Goal: Task Accomplishment & Management: Use online tool/utility

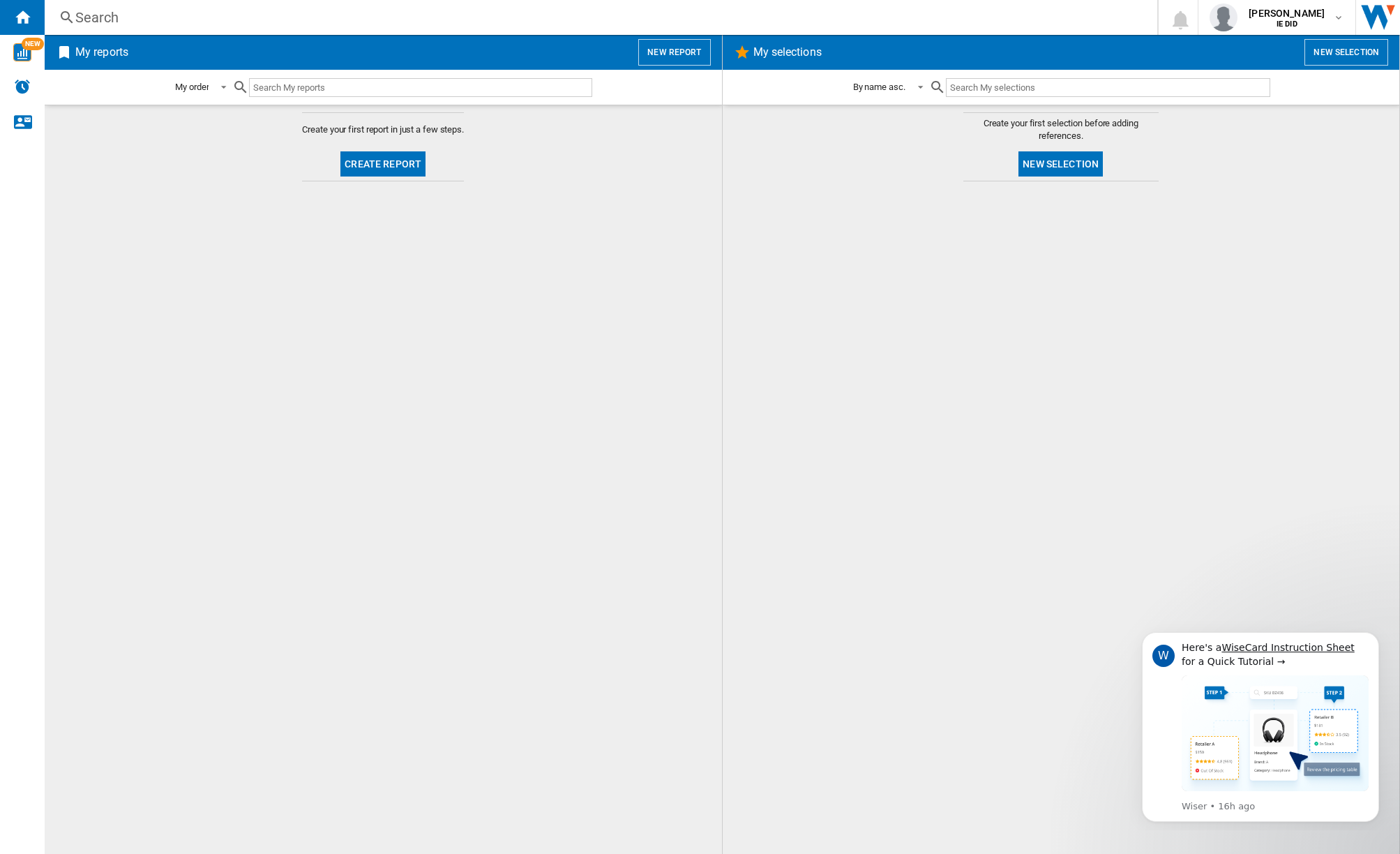
click at [660, 65] on div "My reports New report" at bounding box center [383, 52] width 677 height 35
click at [663, 56] on button "New report" at bounding box center [674, 52] width 72 height 26
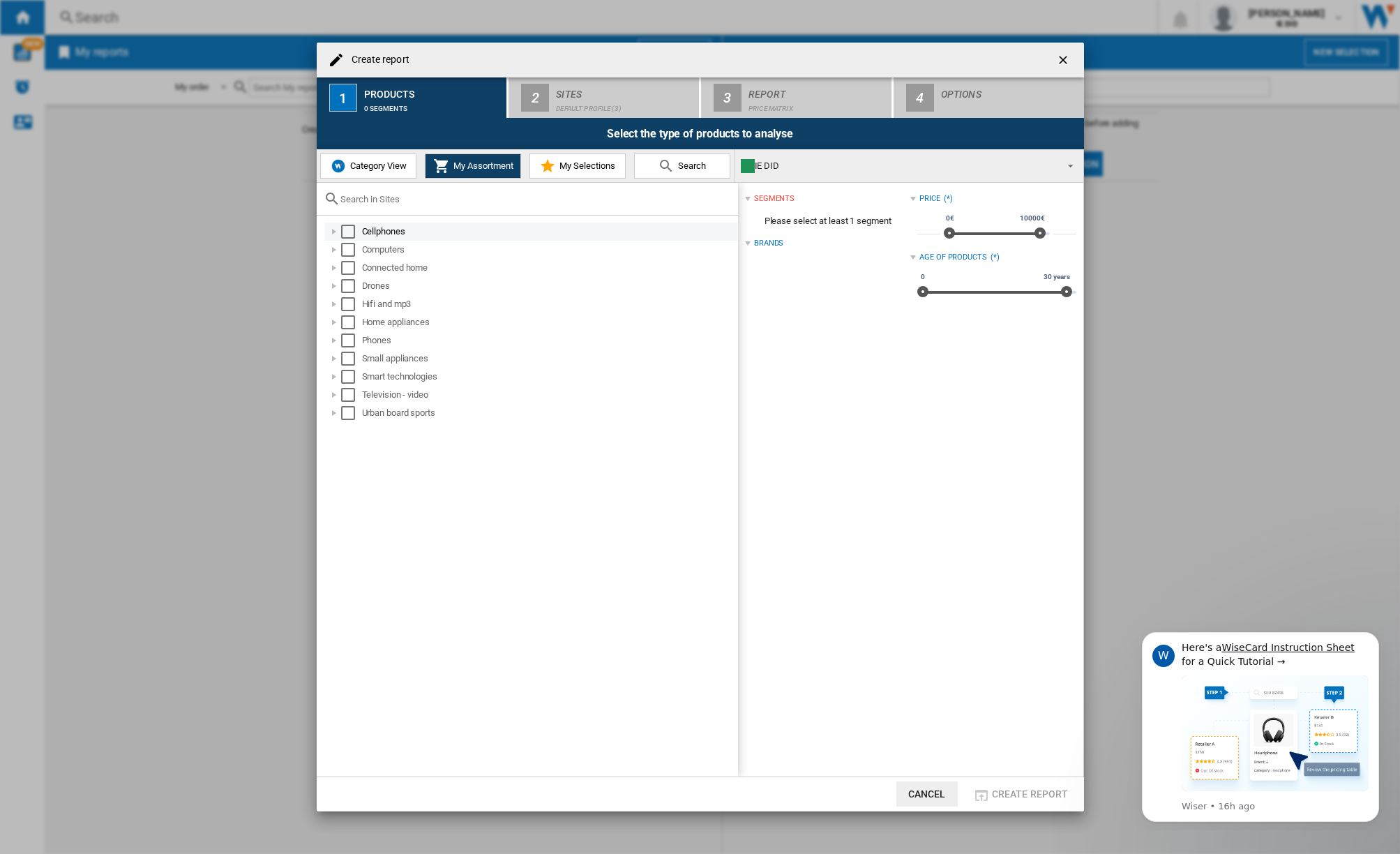
click at [373, 236] on div "Cellphones" at bounding box center [549, 231] width 374 height 14
click at [373, 252] on md-checkbox "Select" at bounding box center [367, 250] width 21 height 14
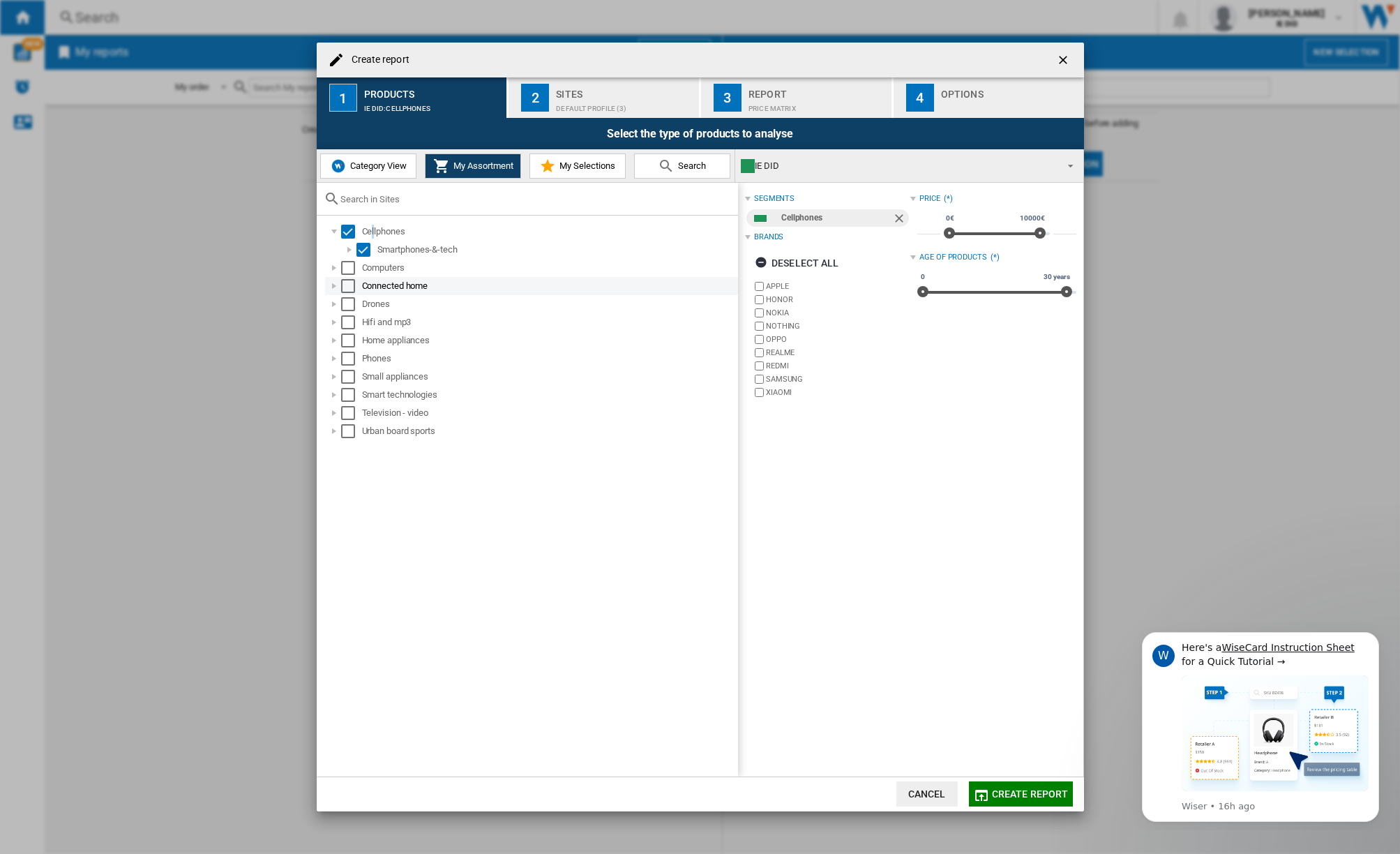
drag, startPoint x: 346, startPoint y: 269, endPoint x: 346, endPoint y: 284, distance: 15.0
click at [347, 271] on div "Select" at bounding box center [348, 268] width 14 height 14
drag, startPoint x: 346, startPoint y: 284, endPoint x: 347, endPoint y: 298, distance: 14.0
click at [347, 288] on div "Select" at bounding box center [348, 286] width 14 height 14
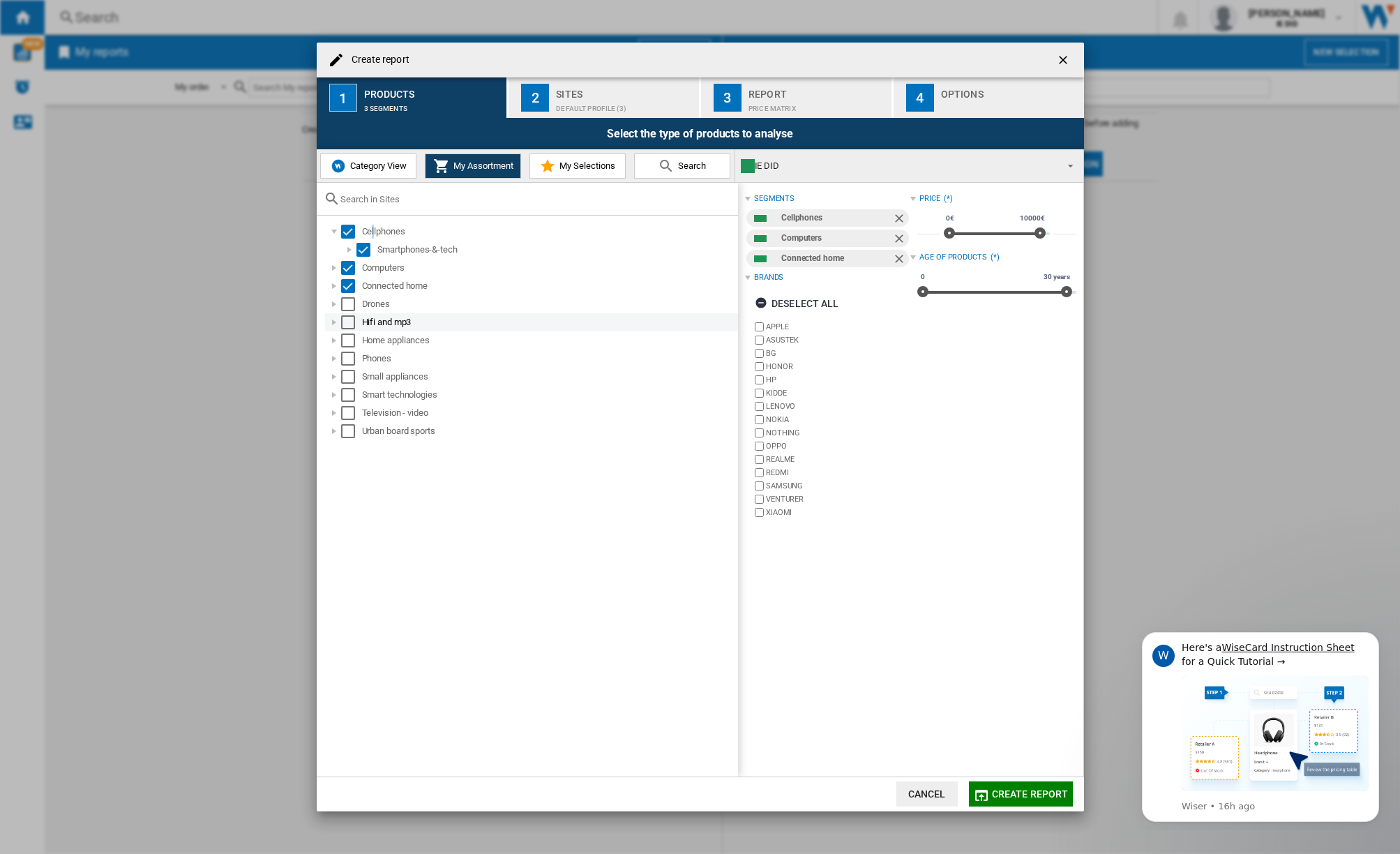
drag, startPoint x: 347, startPoint y: 299, endPoint x: 347, endPoint y: 313, distance: 14.0
click at [347, 299] on div "Select" at bounding box center [348, 304] width 14 height 14
click at [348, 319] on div "Select" at bounding box center [348, 323] width 14 height 14
click at [349, 339] on div "Select" at bounding box center [348, 340] width 14 height 14
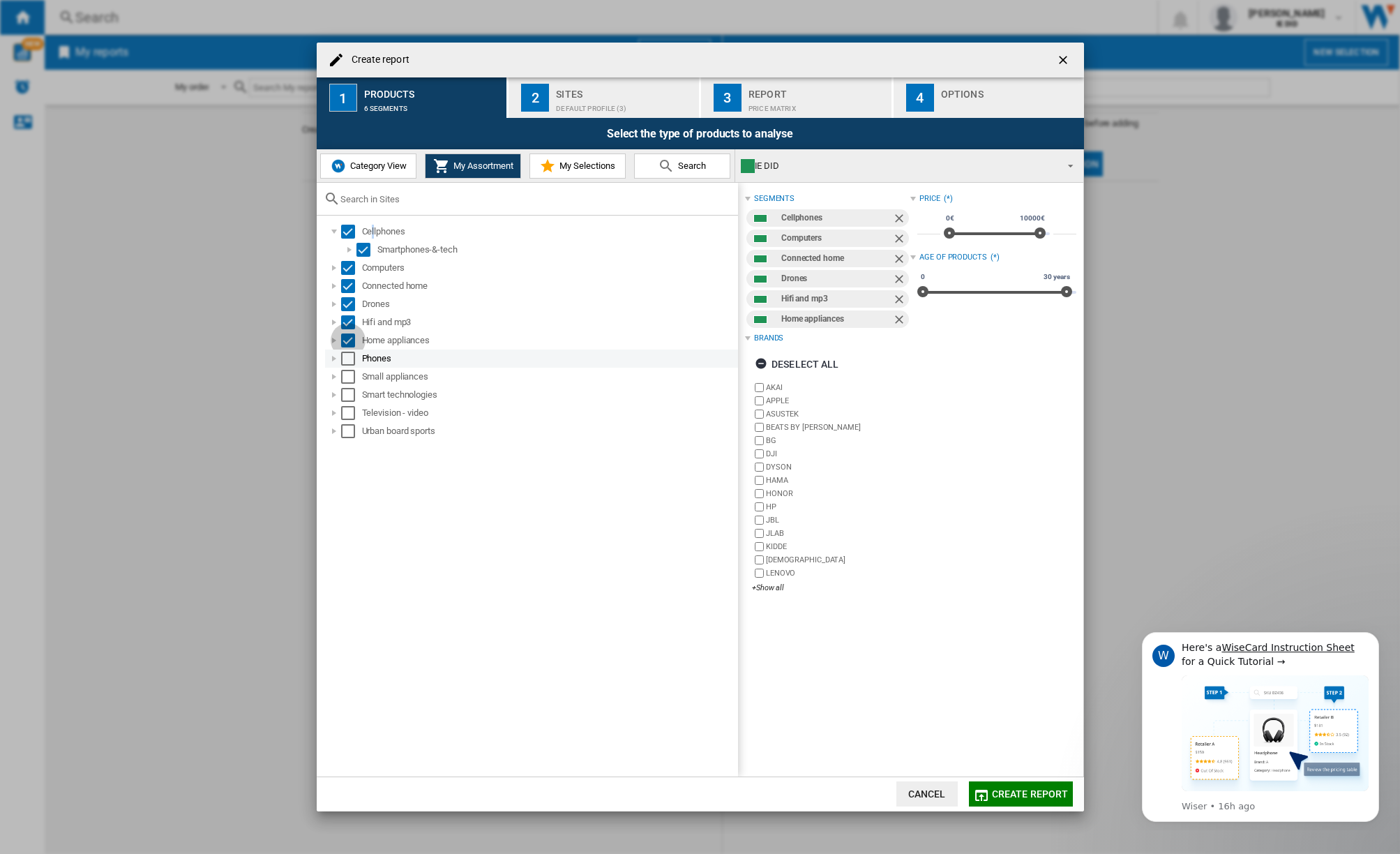
click at [348, 359] on div "Select" at bounding box center [348, 358] width 14 height 14
click at [345, 379] on div "Select" at bounding box center [348, 377] width 14 height 14
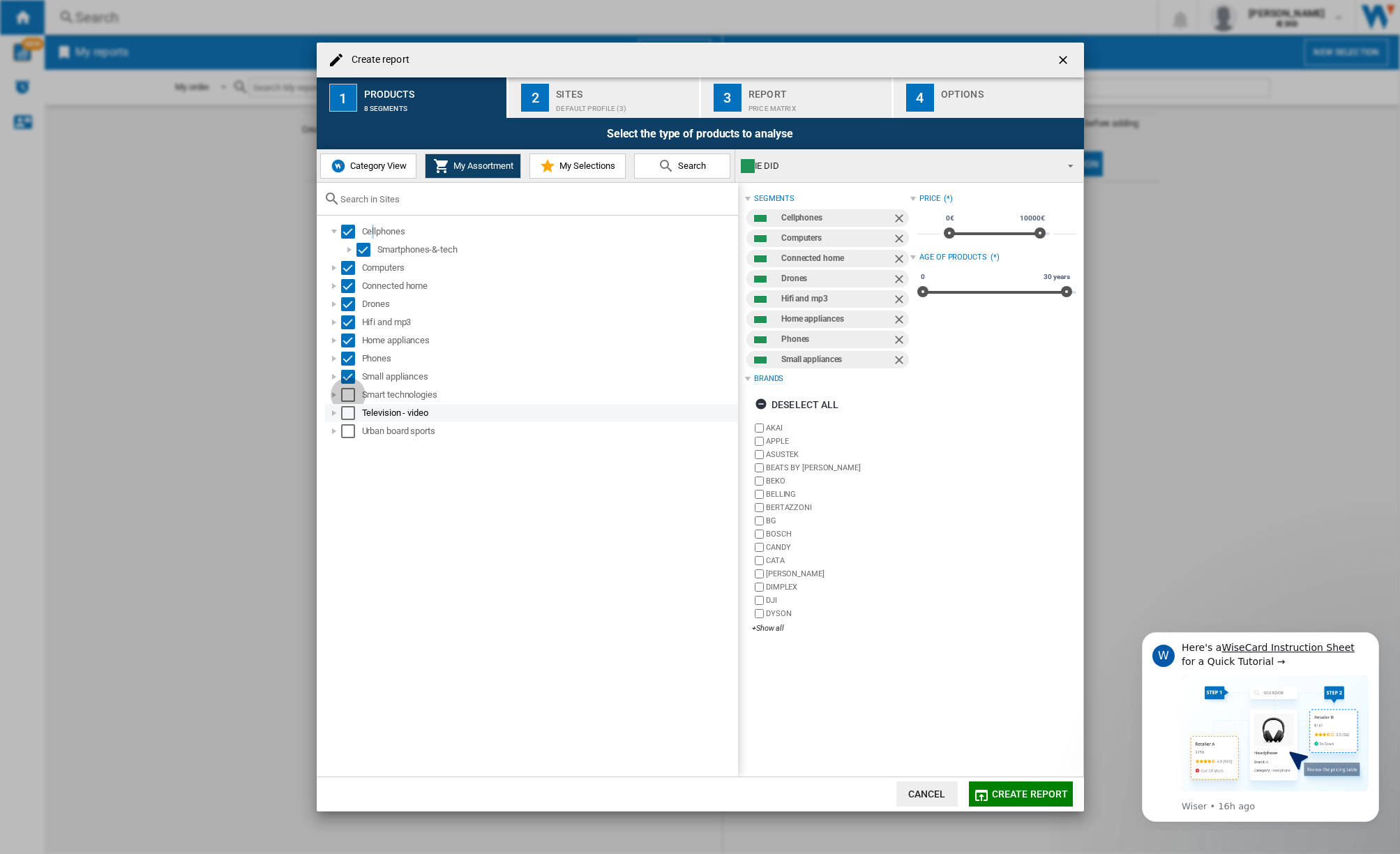
drag, startPoint x: 345, startPoint y: 396, endPoint x: 346, endPoint y: 407, distance: 11.0
click at [346, 397] on div "Select" at bounding box center [348, 395] width 14 height 14
drag, startPoint x: 346, startPoint y: 410, endPoint x: 344, endPoint y: 430, distance: 20.1
click at [347, 410] on div "Select" at bounding box center [348, 413] width 14 height 14
click at [344, 430] on div "Select" at bounding box center [348, 431] width 14 height 14
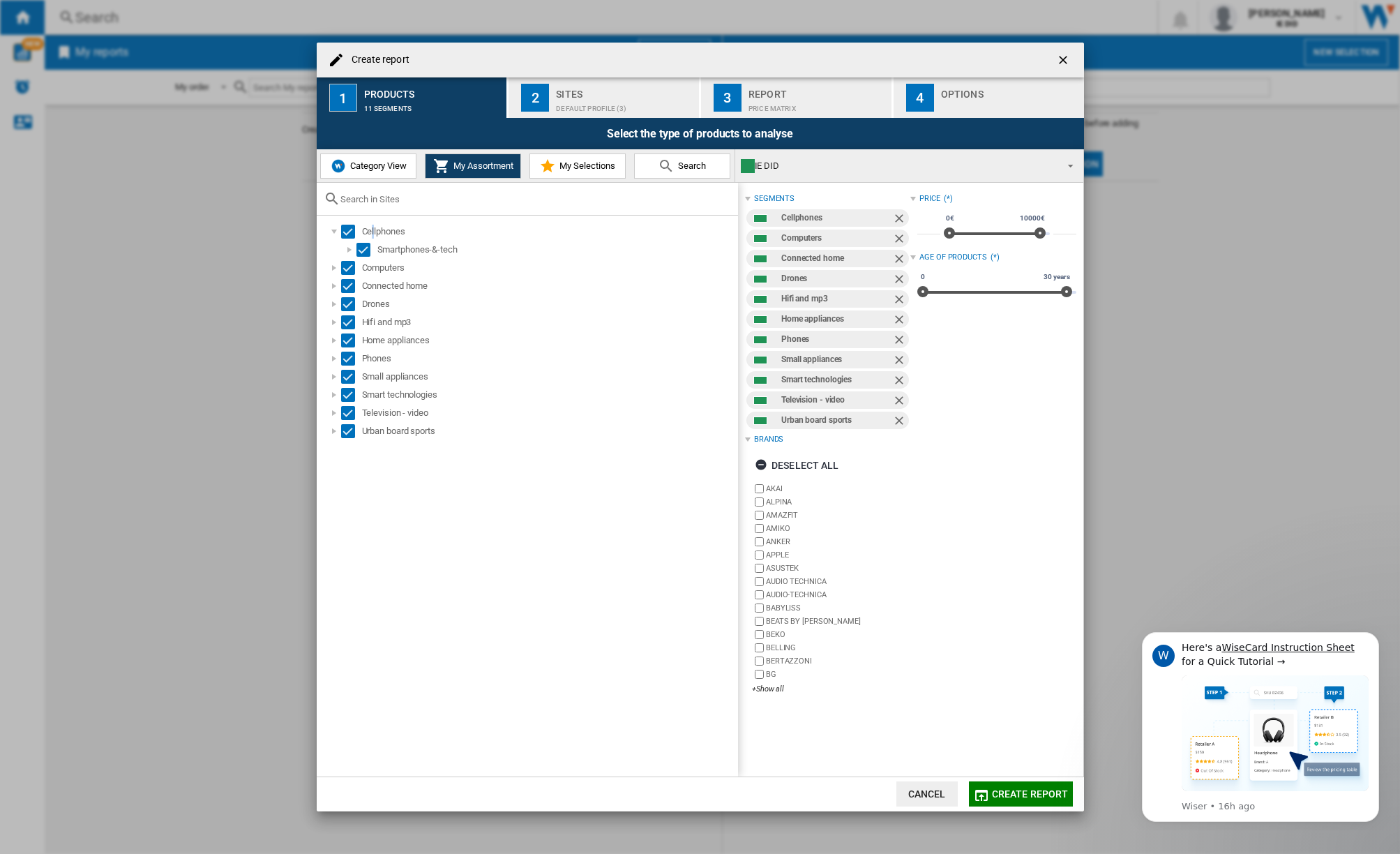
click at [578, 95] on div "Sites" at bounding box center [624, 90] width 137 height 15
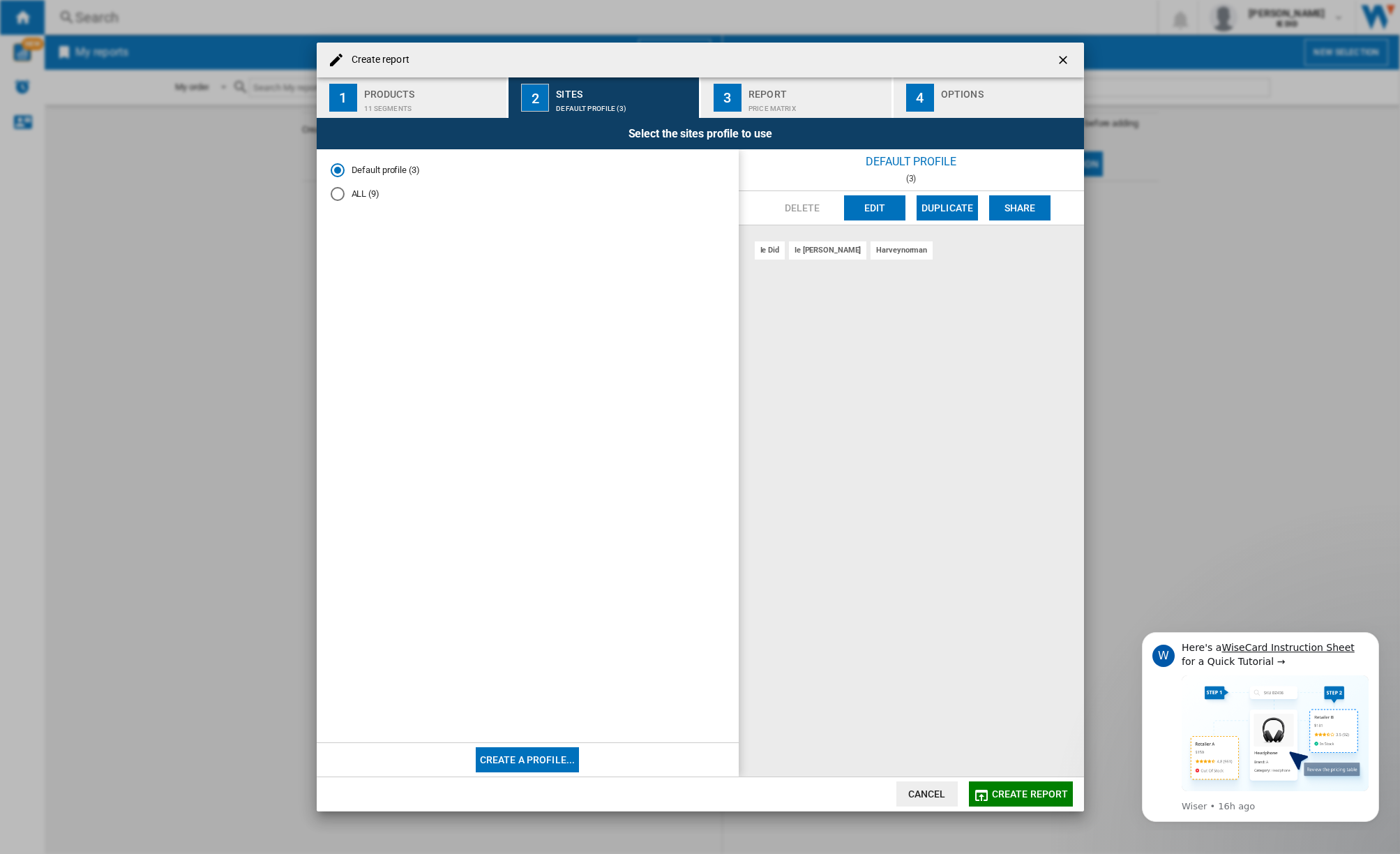
click at [336, 194] on div "ALL (9)" at bounding box center [337, 194] width 14 height 14
click at [1010, 799] on span "Create report" at bounding box center [1030, 793] width 77 height 11
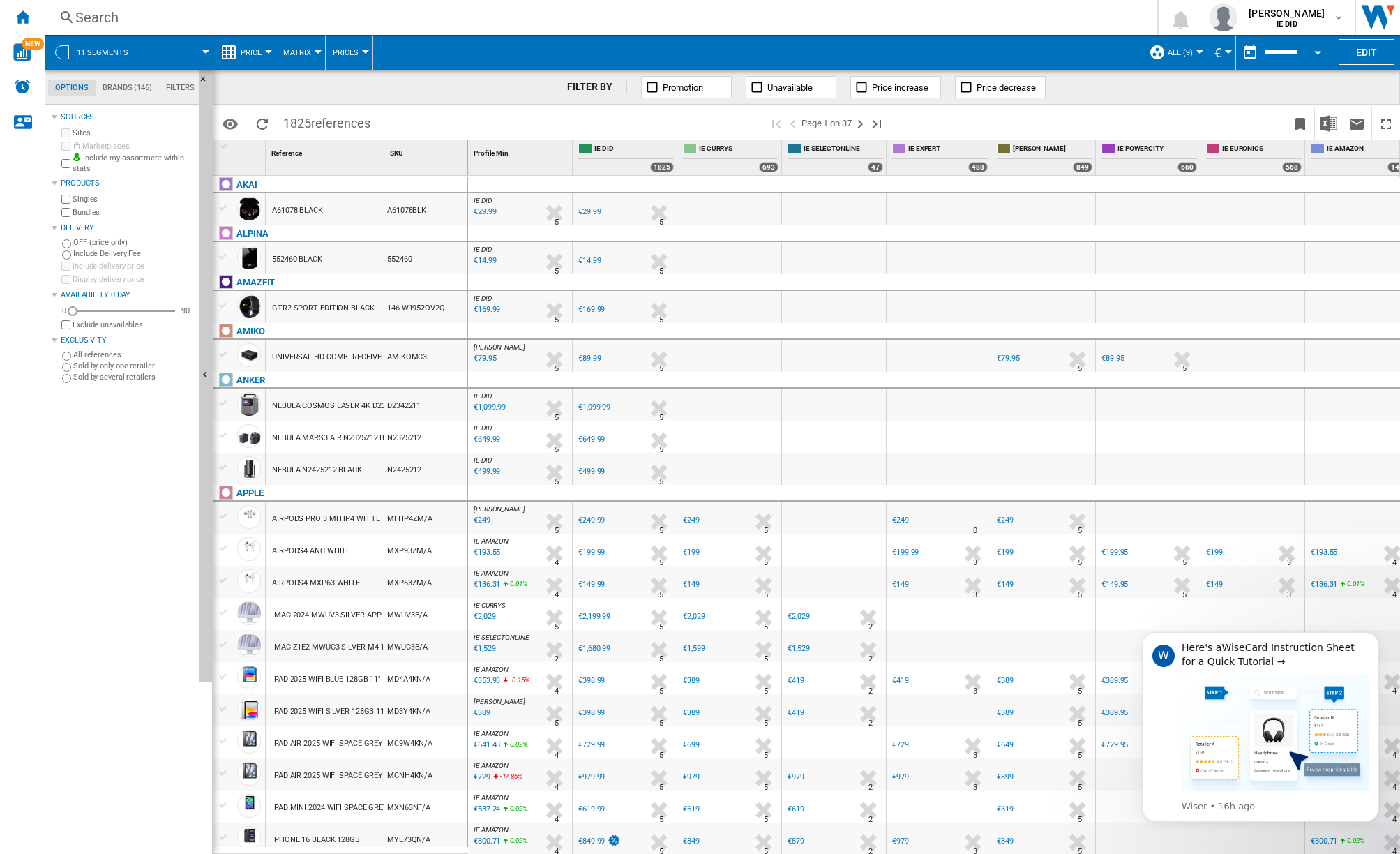
scroll to position [0, 2]
click at [1327, 119] on img "Download in Excel" at bounding box center [1329, 123] width 17 height 17
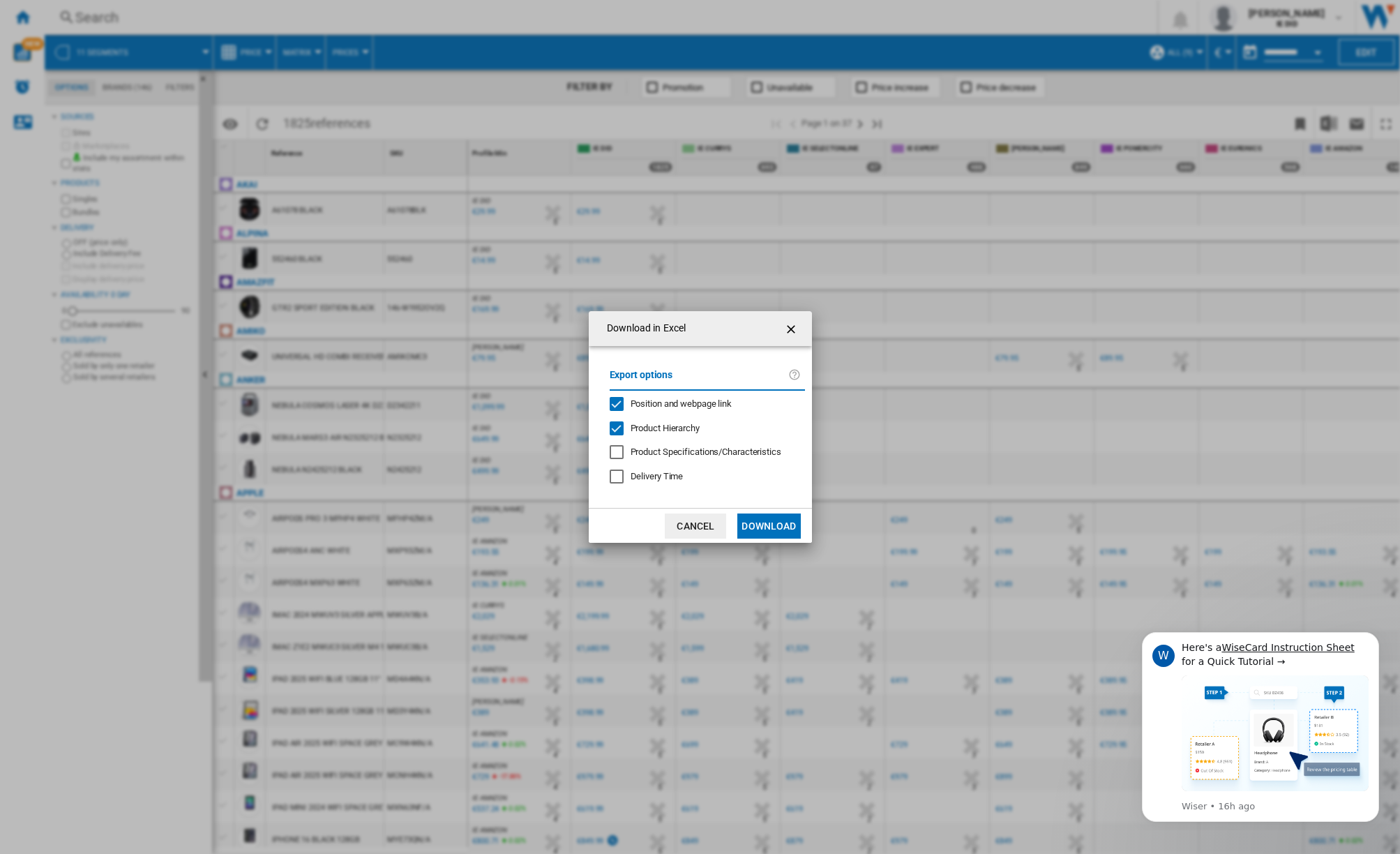
click at [783, 524] on button "Download" at bounding box center [769, 525] width 63 height 25
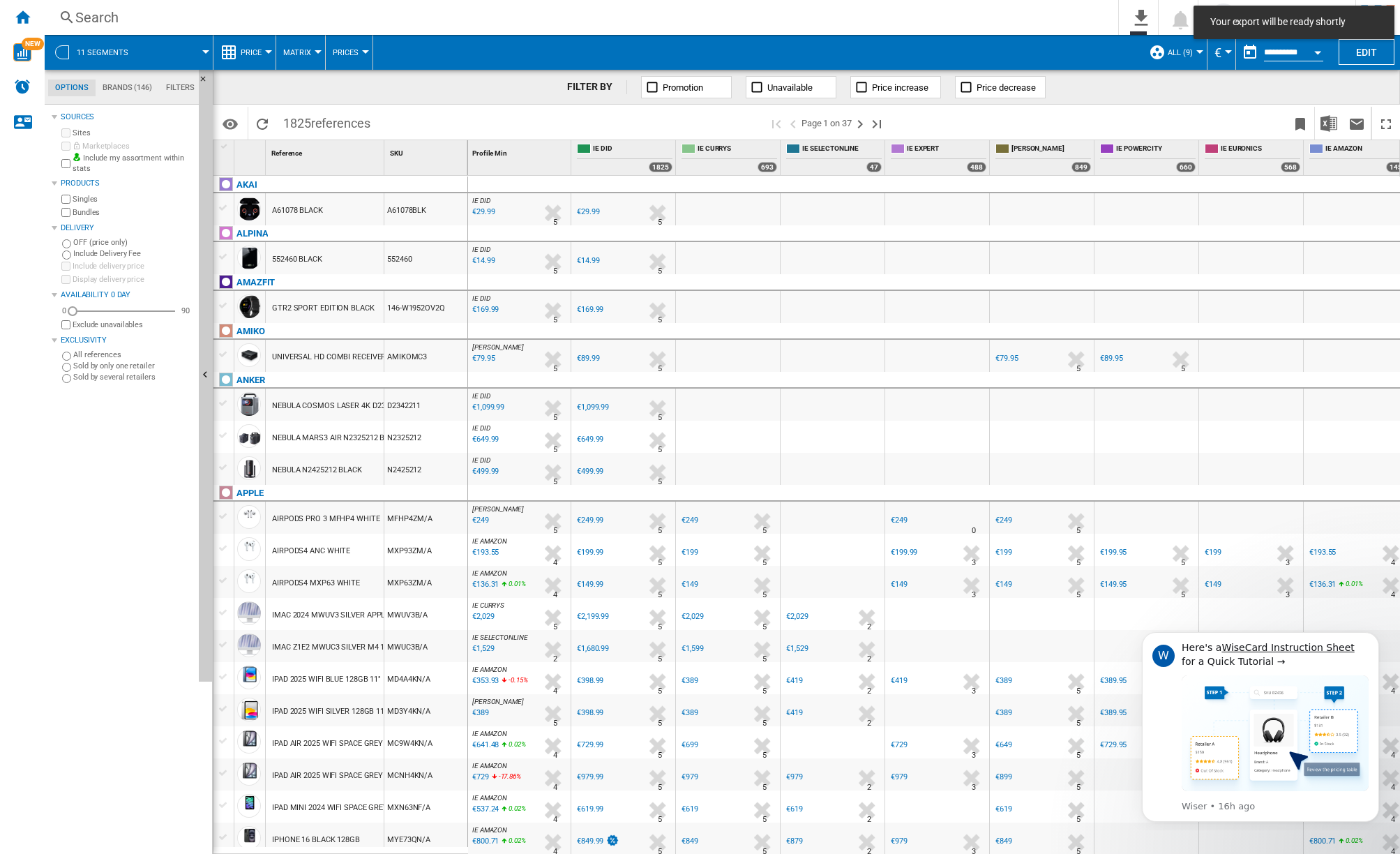
scroll to position [0, 0]
